Goal: Transaction & Acquisition: Book appointment/travel/reservation

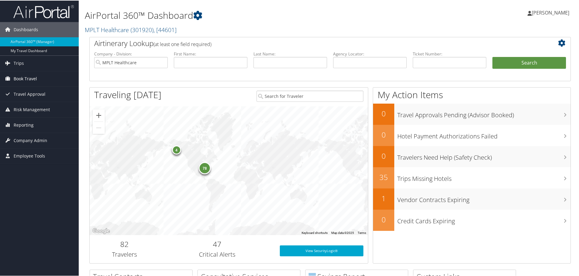
click at [25, 78] on span "Book Travel" at bounding box center [25, 78] width 23 height 15
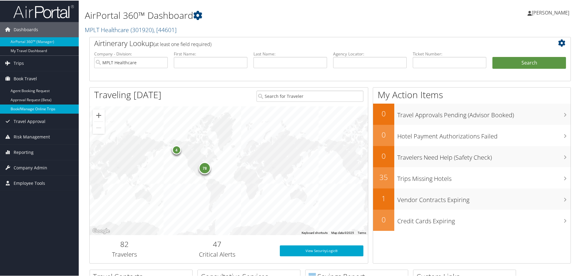
click at [42, 107] on link "Book/Manage Online Trips" at bounding box center [39, 108] width 79 height 9
